Goal: Information Seeking & Learning: Check status

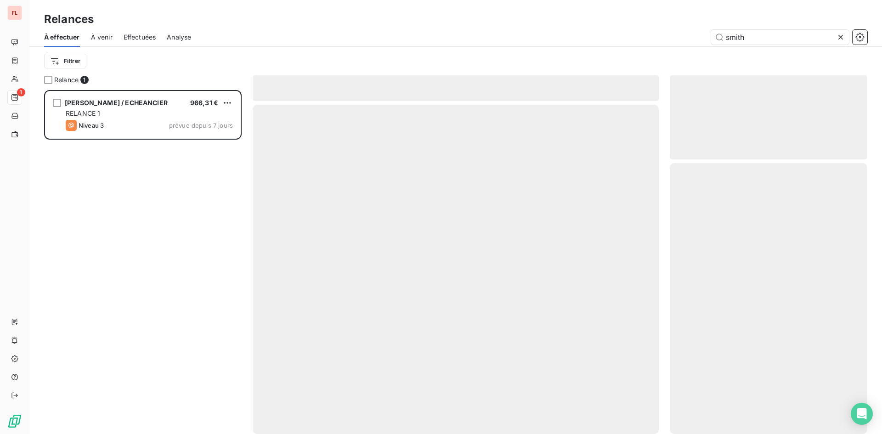
scroll to position [337, 191]
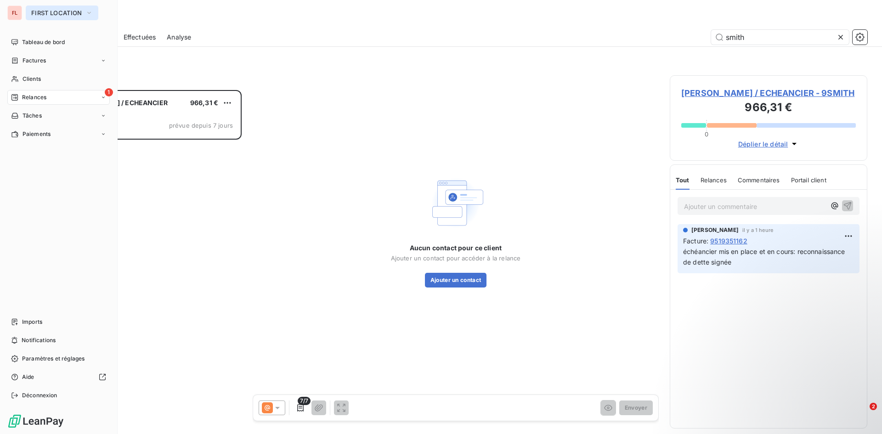
click at [93, 14] on icon "button" at bounding box center [88, 12] width 7 height 9
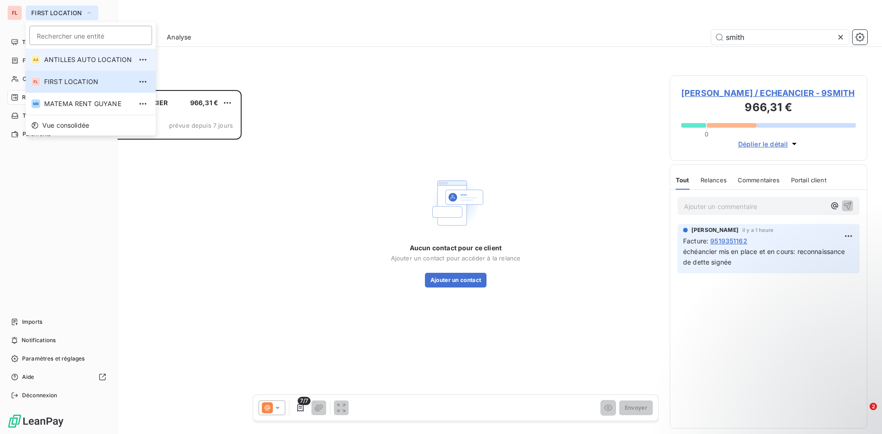
click at [81, 62] on span "ANTILLES AUTO LOCATION" at bounding box center [88, 59] width 88 height 9
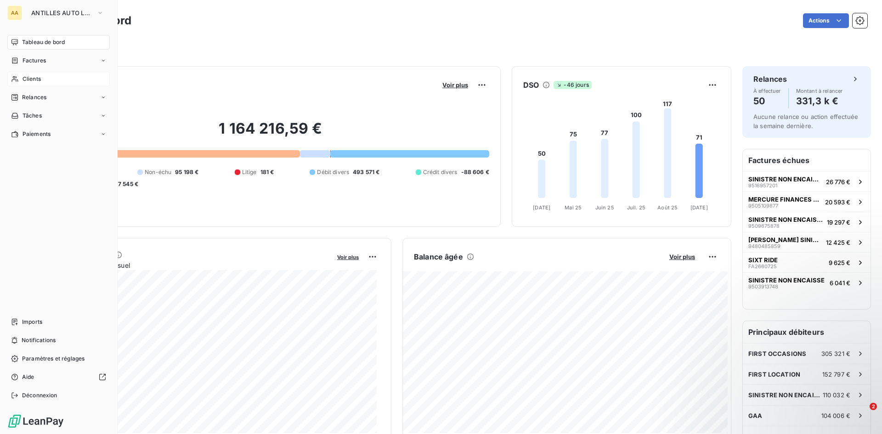
click at [52, 80] on div "Clients" at bounding box center [58, 79] width 102 height 15
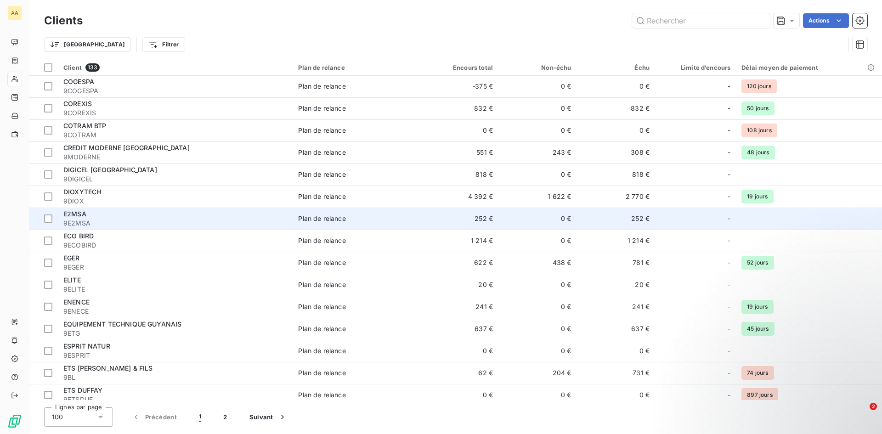
scroll to position [689, 0]
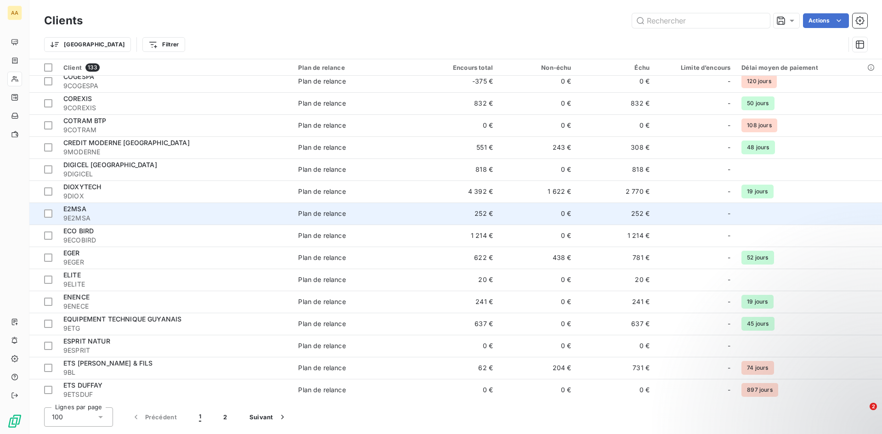
click at [146, 211] on div "E2MSA" at bounding box center [175, 208] width 224 height 9
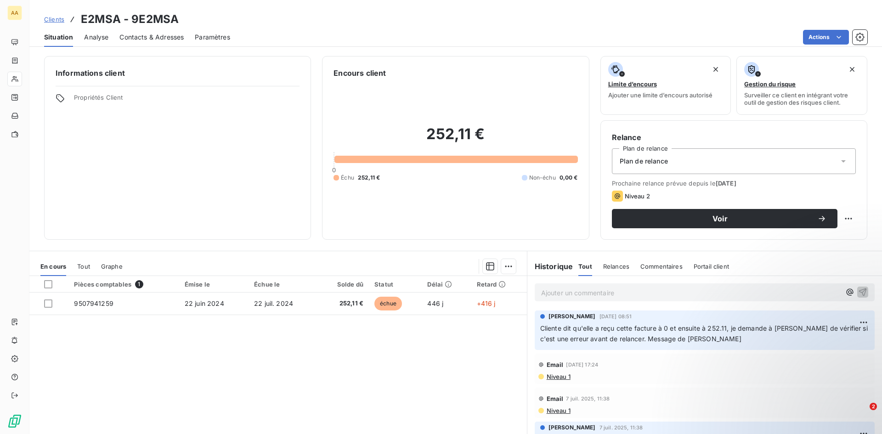
click at [597, 291] on p "Ajouter un commentaire ﻿" at bounding box center [690, 292] width 299 height 11
click at [692, 293] on span "La facture est due, [PERSON_NAME] avait remis uen facture à O au conducteur" at bounding box center [663, 292] width 245 height 8
click at [658, 293] on span "La facture est due, [PERSON_NAME] avait remis uen facture à O au conducteur" at bounding box center [663, 292] width 245 height 8
click at [619, 292] on span "La facture est due, [PERSON_NAME] avait remis lien facture à O au conducteur" at bounding box center [663, 292] width 244 height 8
click at [616, 293] on span "La facture est due, [PERSON_NAME] avait remis lien facture à O au conducteur" at bounding box center [663, 292] width 244 height 8
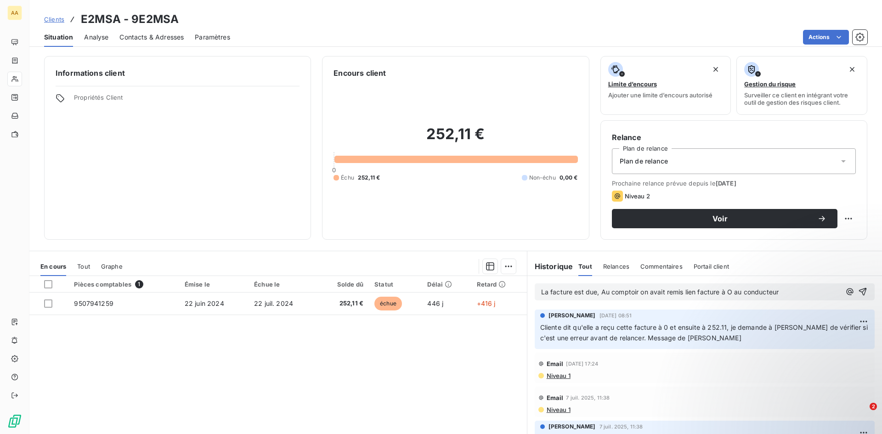
click at [692, 293] on span "La facture est due, Au comptoir on avait remis lien facture à O au conducteur" at bounding box center [660, 292] width 238 height 8
click at [779, 293] on p "La facture est due, Au comptoir on avait remis unr facture à O au conducteur" at bounding box center [690, 292] width 299 height 11
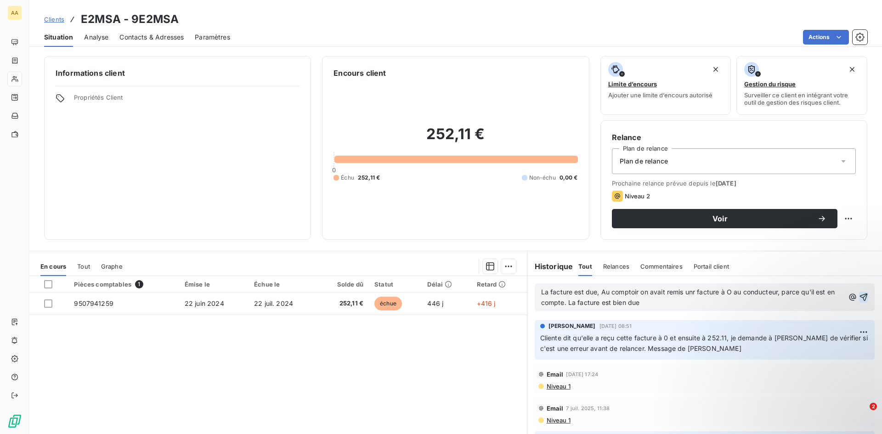
click at [859, 294] on icon "button" at bounding box center [863, 297] width 9 height 9
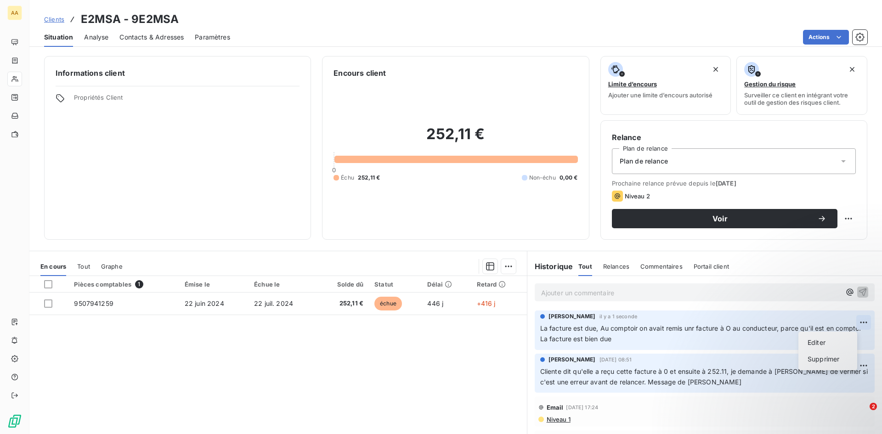
click at [849, 320] on html "AA Clients E2MSA - 9E2MSA Situation Analyse Contacts & Adresses Paramètres Acti…" at bounding box center [441, 217] width 882 height 434
click at [812, 341] on div "Editer" at bounding box center [827, 342] width 51 height 15
click at [689, 328] on span "La facture est due, Au comptoir on avait remis unr facture à O au conducteur, p…" at bounding box center [688, 333] width 296 height 18
click at [691, 331] on span "La facture est due, Au comptoir on avait remis unr facture à O au conducteur, p…" at bounding box center [688, 333] width 296 height 18
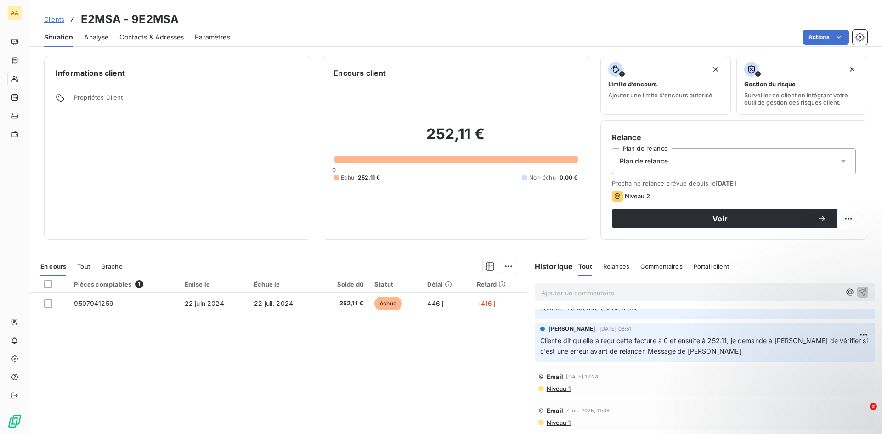
scroll to position [46, 0]
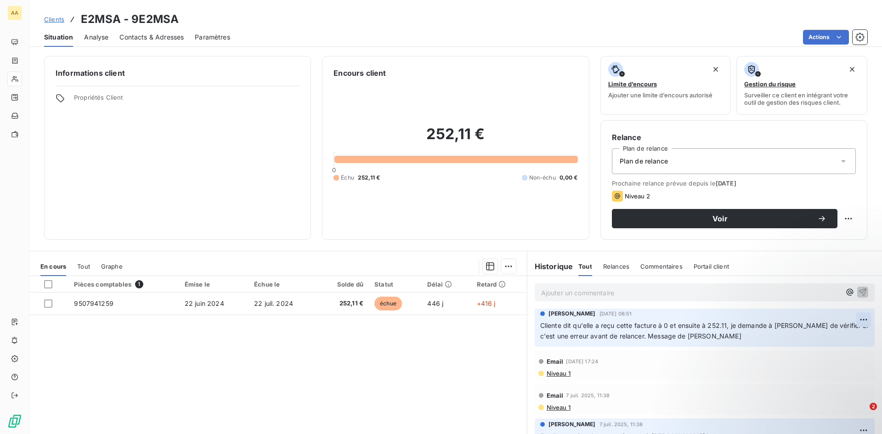
click at [850, 318] on html "AA Clients E2MSA - 9E2MSA Situation Analyse Contacts & Adresses Paramètres Acti…" at bounding box center [441, 217] width 882 height 434
click at [814, 257] on html "AA Clients E2MSA - 9E2MSA Situation Analyse Contacts & Adresses Paramètres Acti…" at bounding box center [441, 217] width 882 height 434
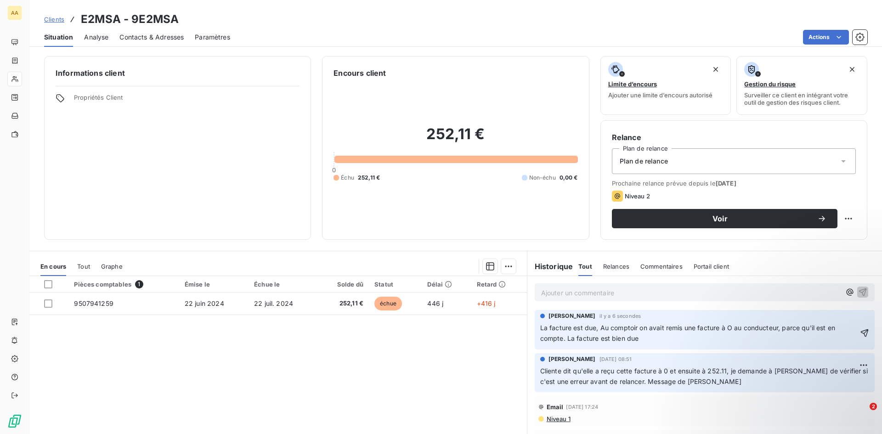
scroll to position [0, 0]
click at [659, 344] on div "[PERSON_NAME] il y a 6 secondes La facture est due, Au comptoir on avait remis …" at bounding box center [705, 329] width 340 height 39
click at [861, 331] on icon "button" at bounding box center [865, 333] width 8 height 8
